Goal: Check status: Check status

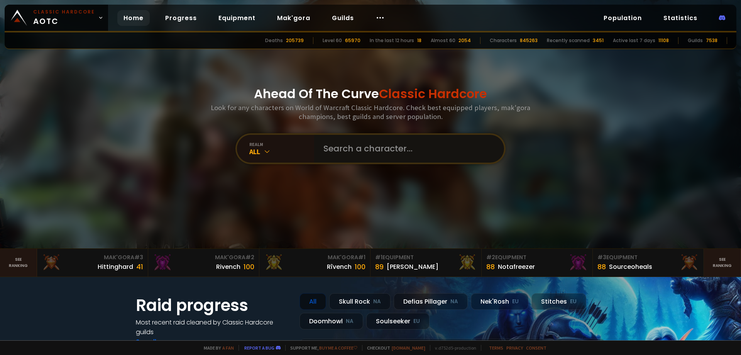
click at [342, 140] on input "text" at bounding box center [407, 149] width 176 height 28
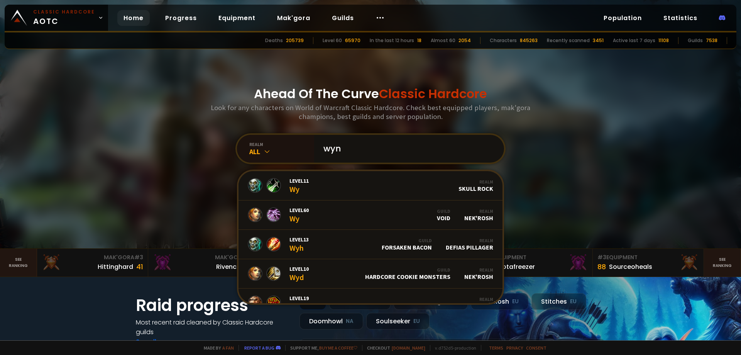
type input "wyno"
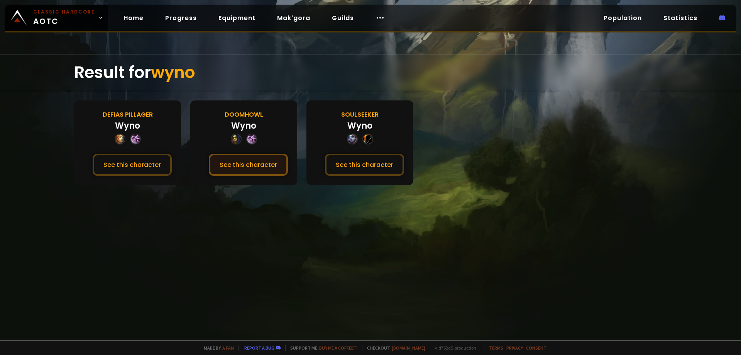
click at [265, 168] on button "See this character" at bounding box center [248, 165] width 79 height 22
